Goal: Transaction & Acquisition: Subscribe to service/newsletter

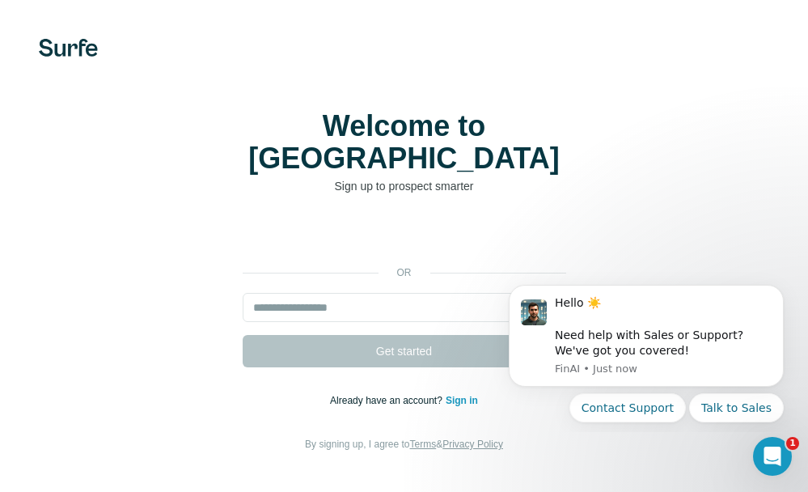
click at [465, 393] on p "Already have an account? Sign in" at bounding box center [404, 400] width 148 height 15
click at [459, 395] on link "Sign in" at bounding box center [462, 400] width 32 height 11
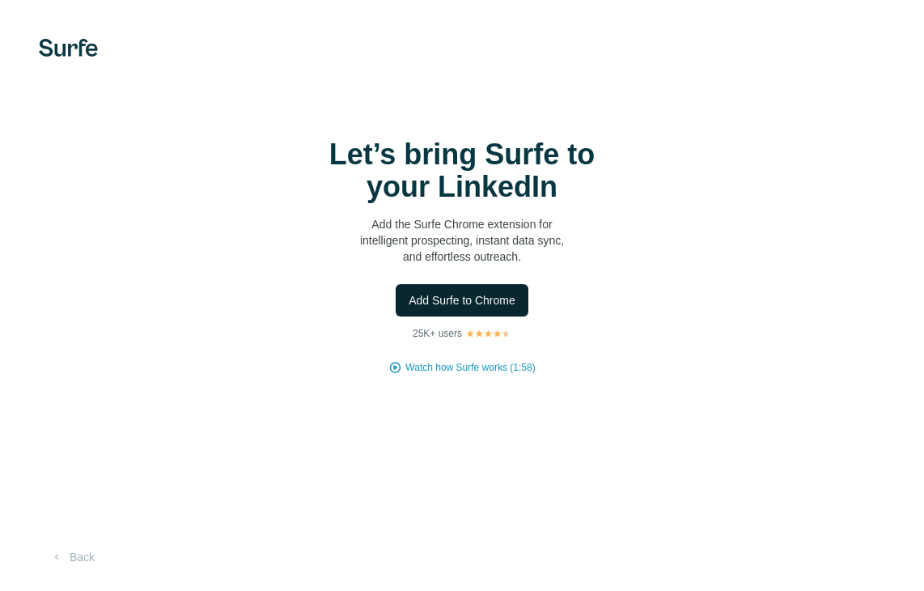
click at [498, 300] on span "Add Surfe to Chrome" at bounding box center [462, 300] width 107 height 16
